Goal: Transaction & Acquisition: Book appointment/travel/reservation

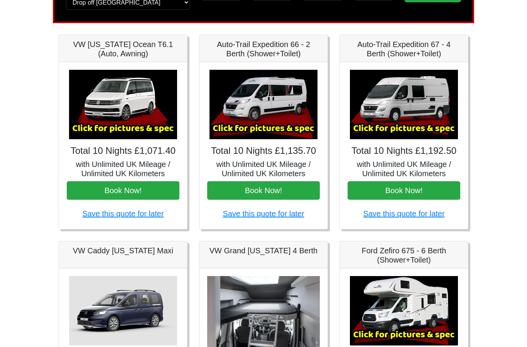
scroll to position [90, 0]
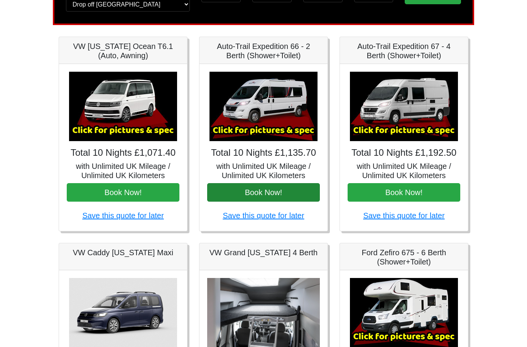
click at [282, 193] on button "Book Now!" at bounding box center [263, 193] width 113 height 19
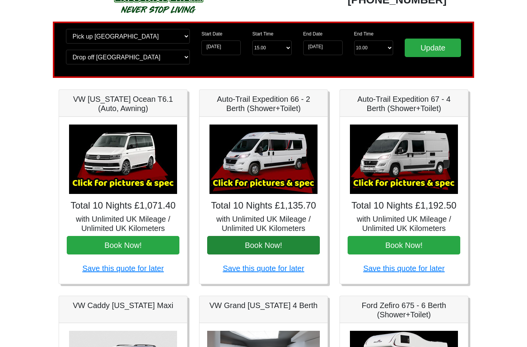
scroll to position [0, 0]
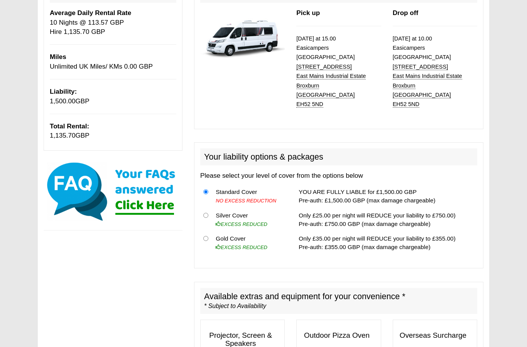
scroll to position [124, 0]
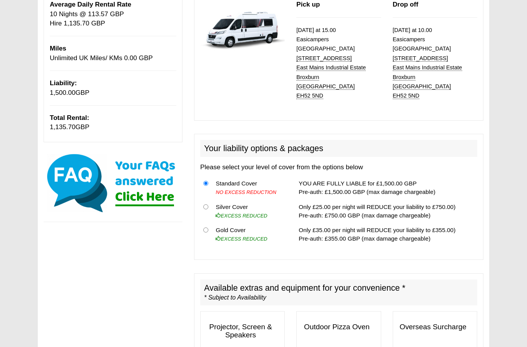
click at [208, 228] on input "radio" at bounding box center [205, 230] width 5 height 5
radio input "true"
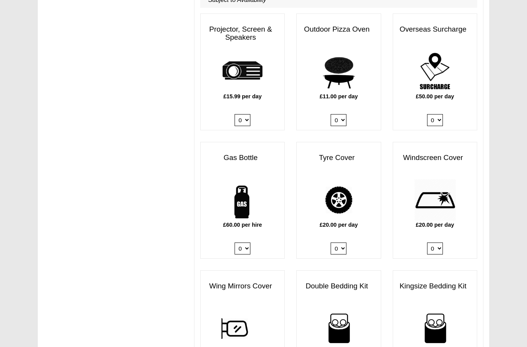
click at [241, 243] on select "0 1" at bounding box center [243, 249] width 16 height 12
select select "Gas Bottle x QTY 1 @ 60.00 GBP per hire."
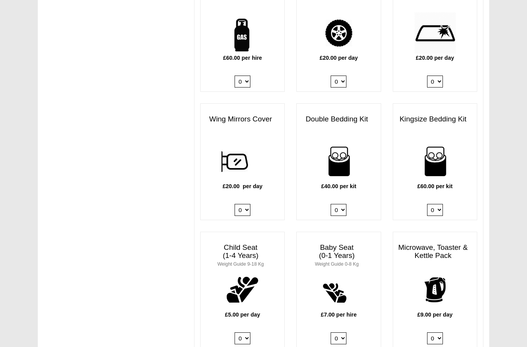
scroll to position [590, 0]
click at [342, 204] on select "0 1 2 3 4" at bounding box center [339, 210] width 16 height 12
click at [343, 204] on select "0 1 2 3 4" at bounding box center [339, 210] width 16 height 12
select select "Double Bedding Kit x QTY 1 @ 40.00 GBP per kit."
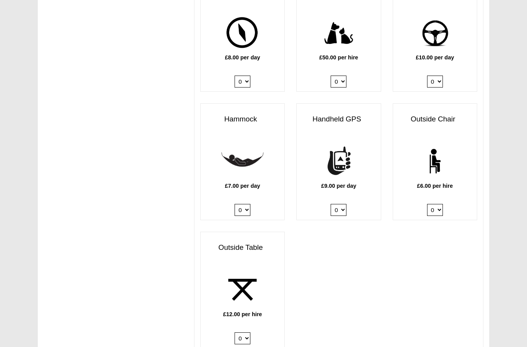
scroll to position [975, 0]
click at [241, 333] on select "0 1 2" at bounding box center [243, 339] width 16 height 12
select select "Outside Table x QTY 1 @ 12.00 GBP per hire."
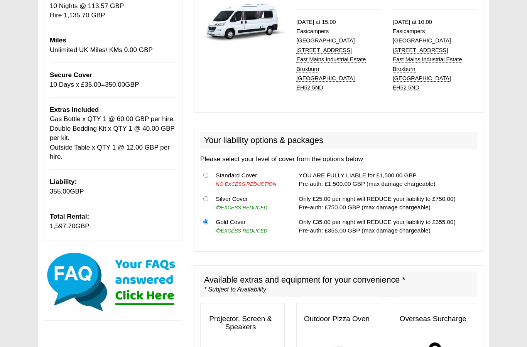
scroll to position [0, 0]
